Goal: Information Seeking & Learning: Compare options

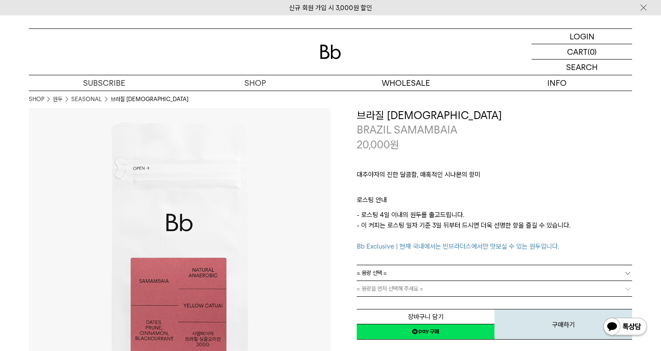
click at [326, 52] on img at bounding box center [330, 52] width 21 height 14
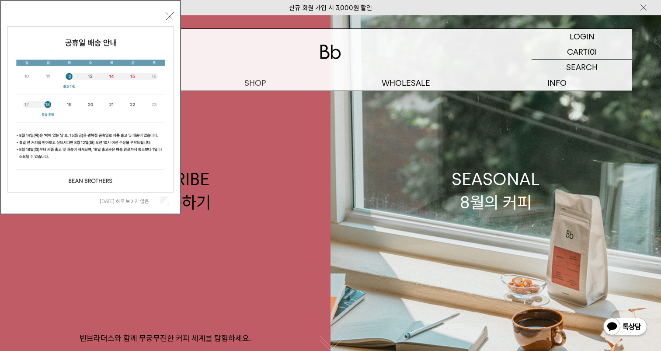
click at [171, 18] on button "닫기" at bounding box center [170, 16] width 8 height 8
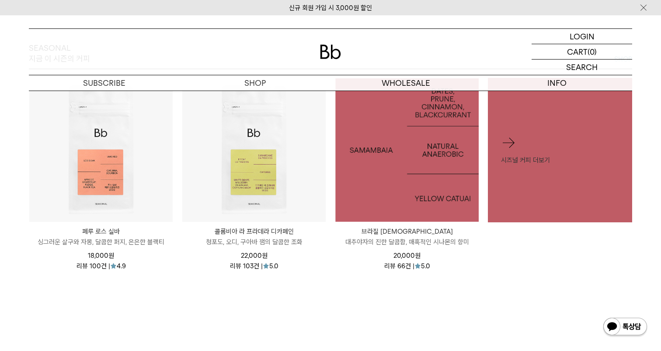
scroll to position [398, 0]
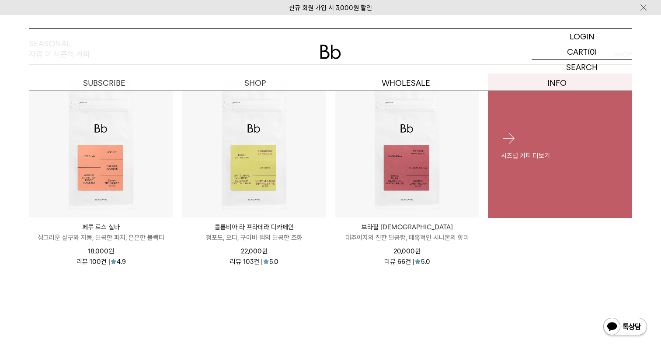
click at [538, 152] on p "시즈널 커피 더보기" at bounding box center [560, 155] width 118 height 10
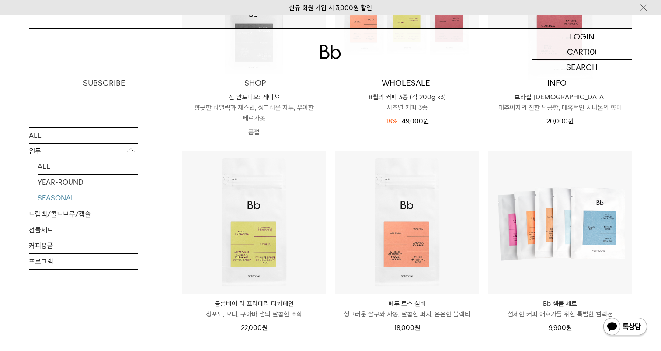
scroll to position [94, 0]
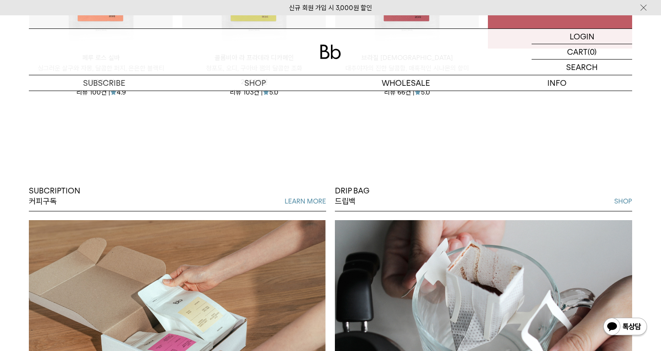
scroll to position [562, 0]
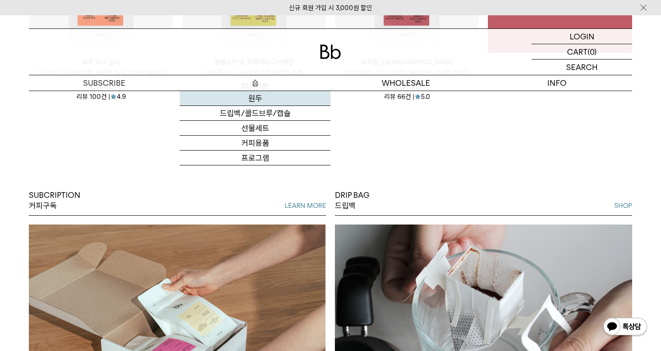
click at [257, 101] on link "원두" at bounding box center [255, 98] width 151 height 15
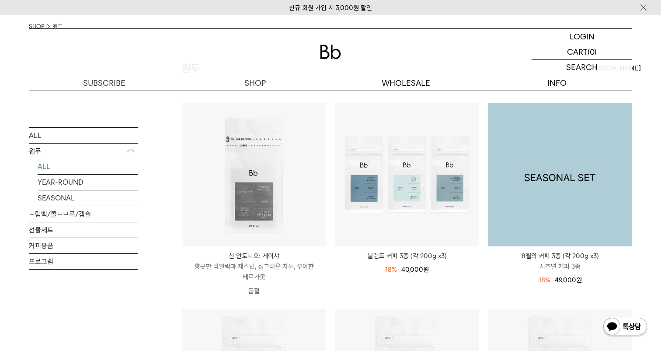
scroll to position [73, 0]
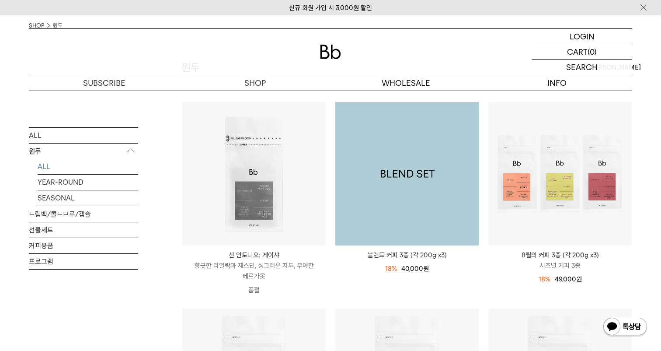
click at [444, 205] on img at bounding box center [406, 173] width 143 height 143
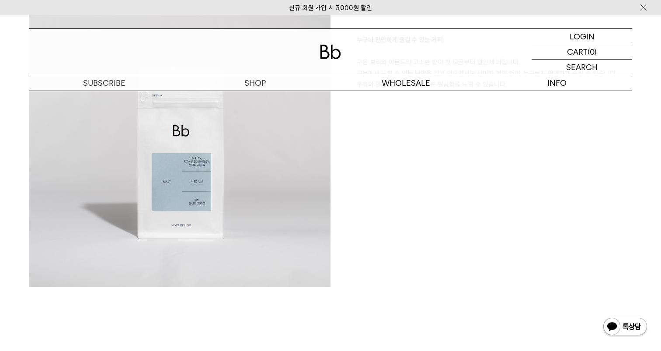
scroll to position [1511, 0]
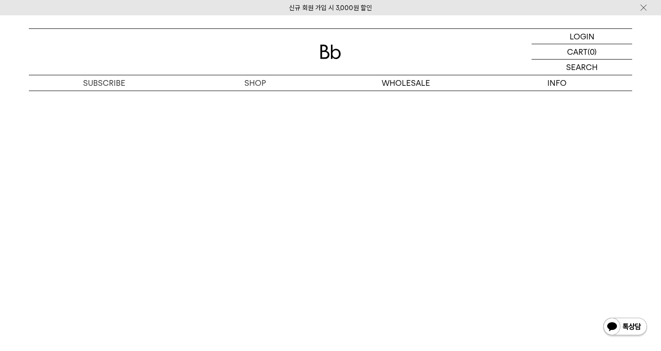
scroll to position [2322, 0]
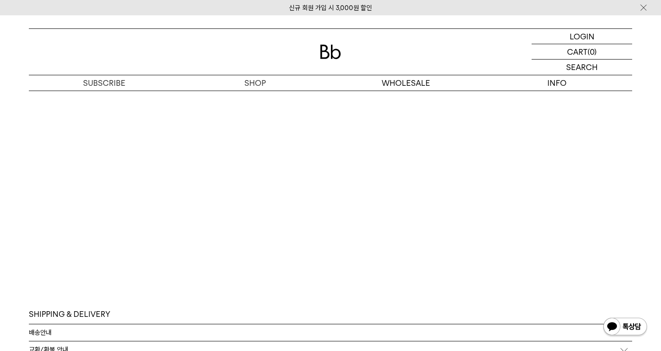
scroll to position [2475, 0]
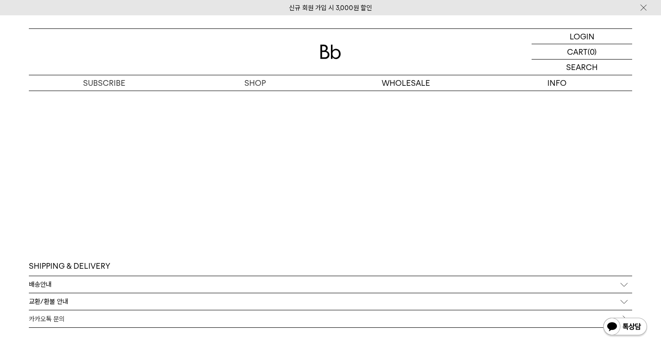
scroll to position [2506, 0]
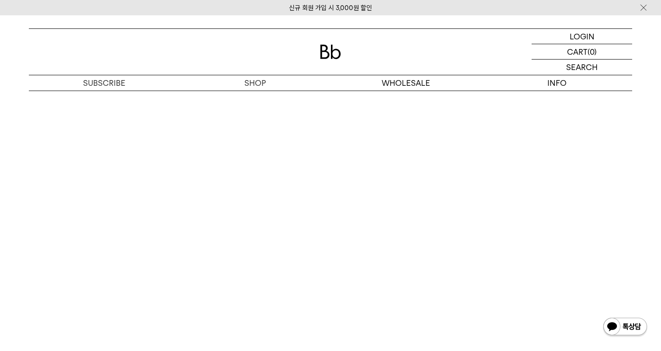
scroll to position [2385, 0]
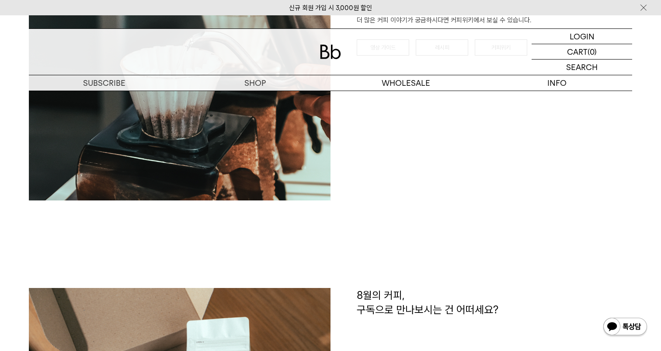
scroll to position [1342, 0]
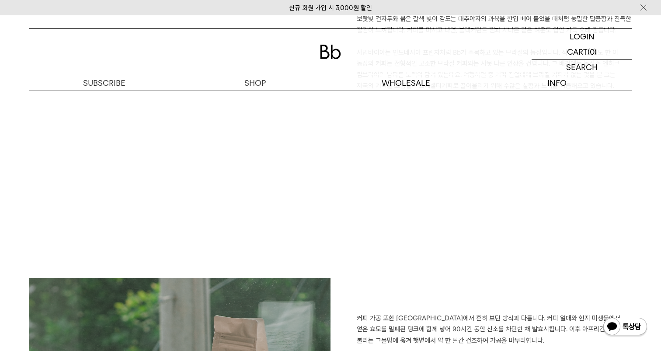
scroll to position [754, 0]
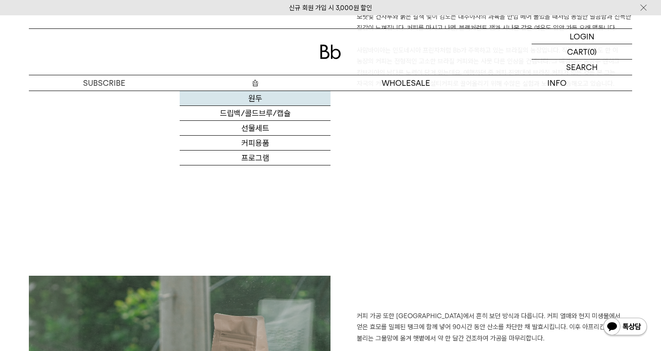
click at [249, 104] on link "원두" at bounding box center [255, 98] width 151 height 15
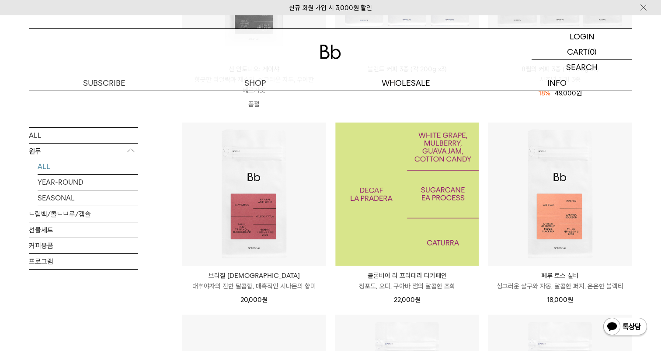
scroll to position [262, 0]
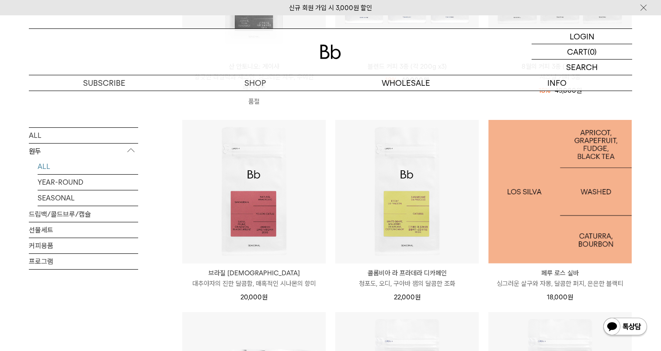
click at [584, 188] on img at bounding box center [560, 191] width 143 height 143
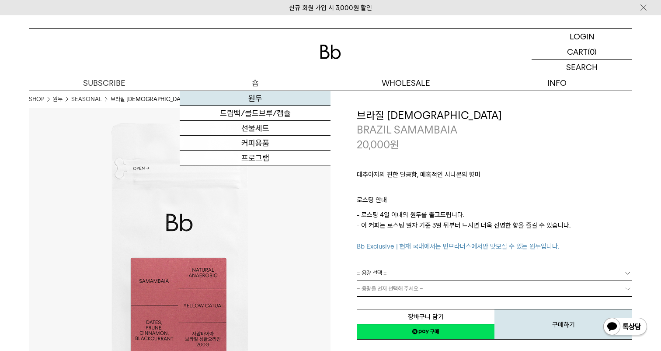
click at [241, 101] on link "원두" at bounding box center [255, 98] width 151 height 15
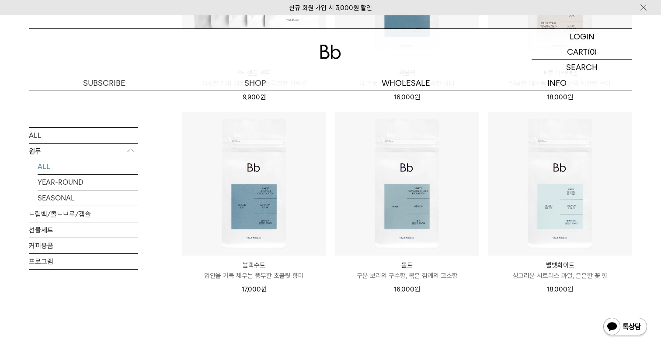
scroll to position [665, 0]
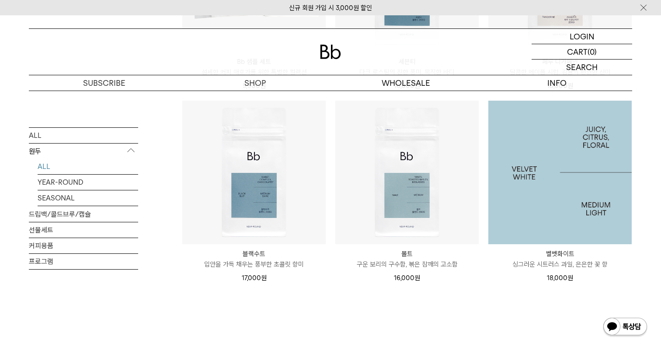
click at [574, 152] on img at bounding box center [560, 172] width 143 height 143
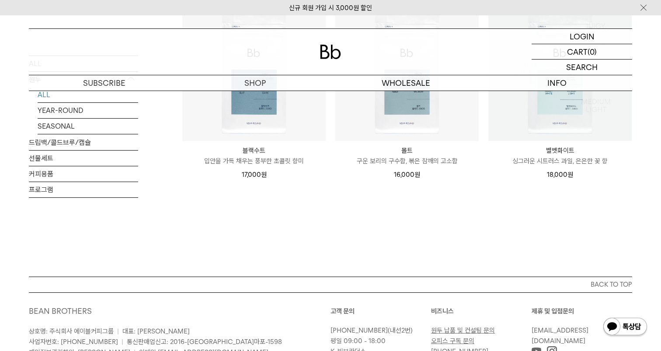
scroll to position [768, 0]
